Goal: Task Accomplishment & Management: Manage account settings

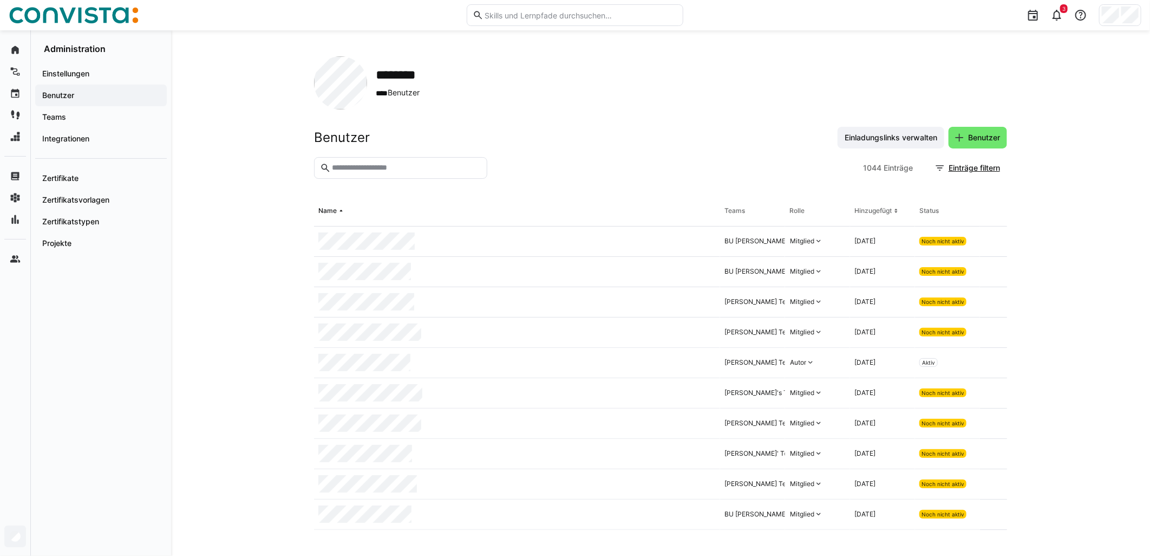
click at [1140, 11] on div at bounding box center [1120, 15] width 42 height 22
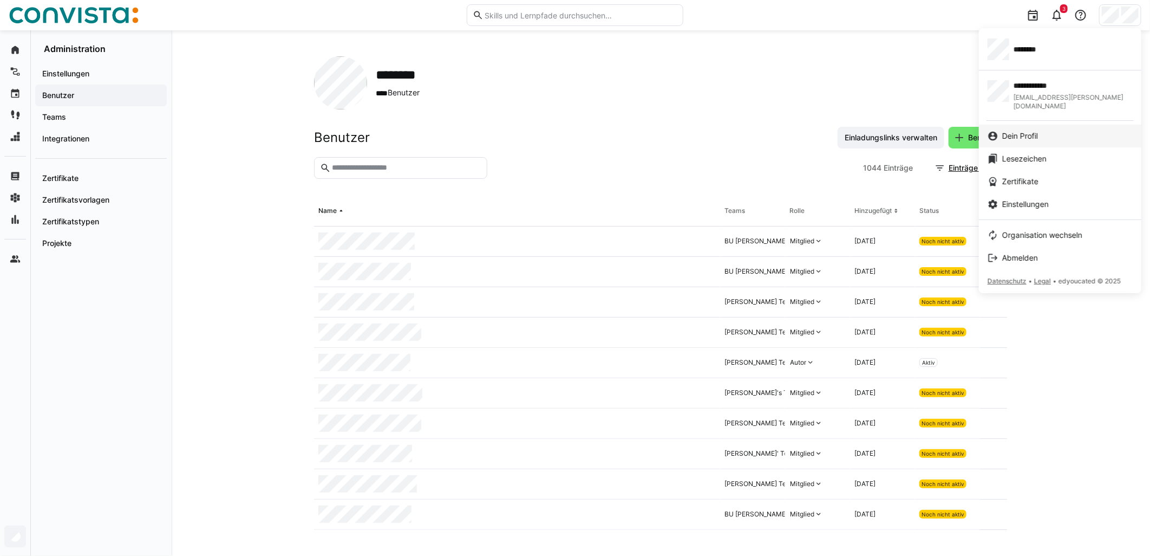
click at [1031, 131] on span "Dein Profil" at bounding box center [1020, 136] width 36 height 11
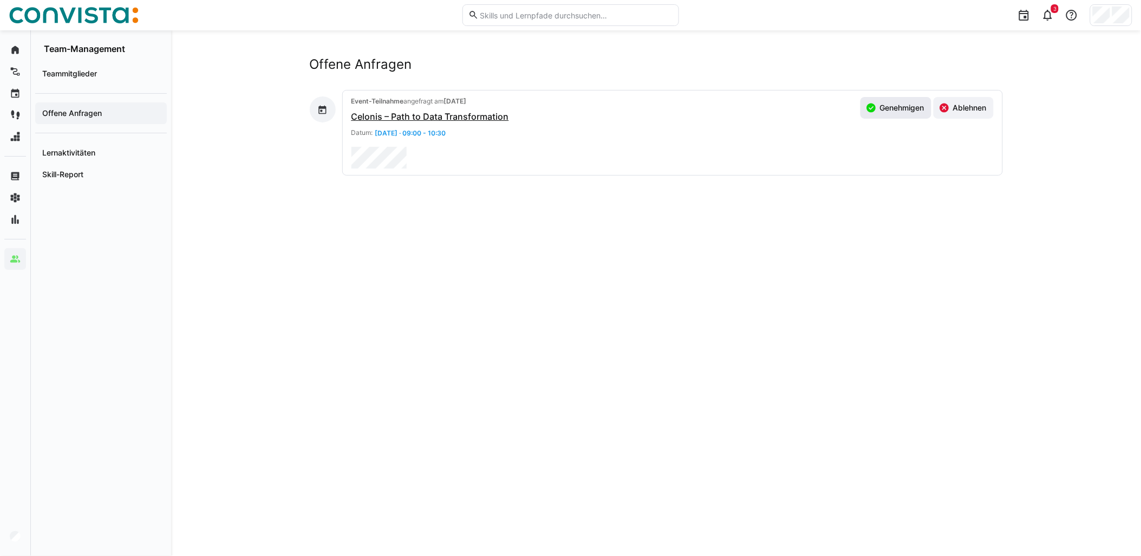
click at [902, 109] on span "Genehmigen" at bounding box center [902, 107] width 48 height 11
